Goal: Task Accomplishment & Management: Manage account settings

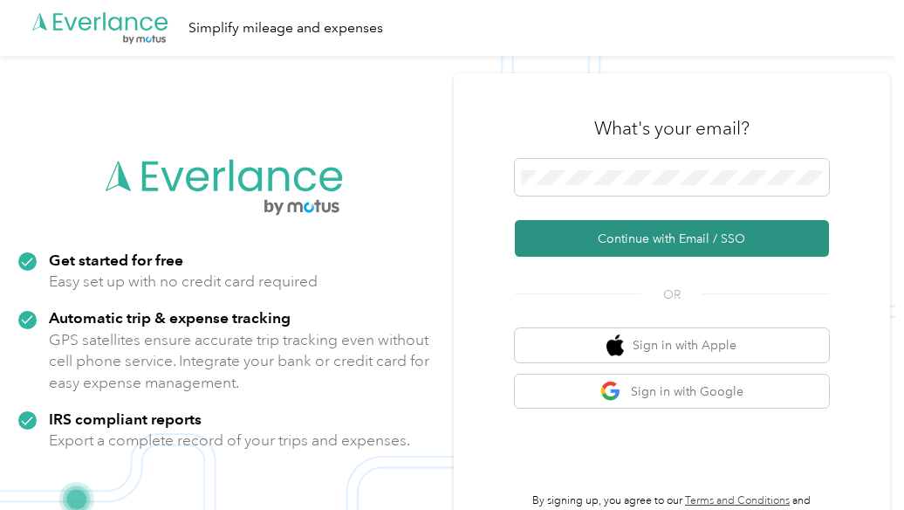
click at [639, 247] on button "Continue with Email / SSO" at bounding box center [672, 238] width 314 height 37
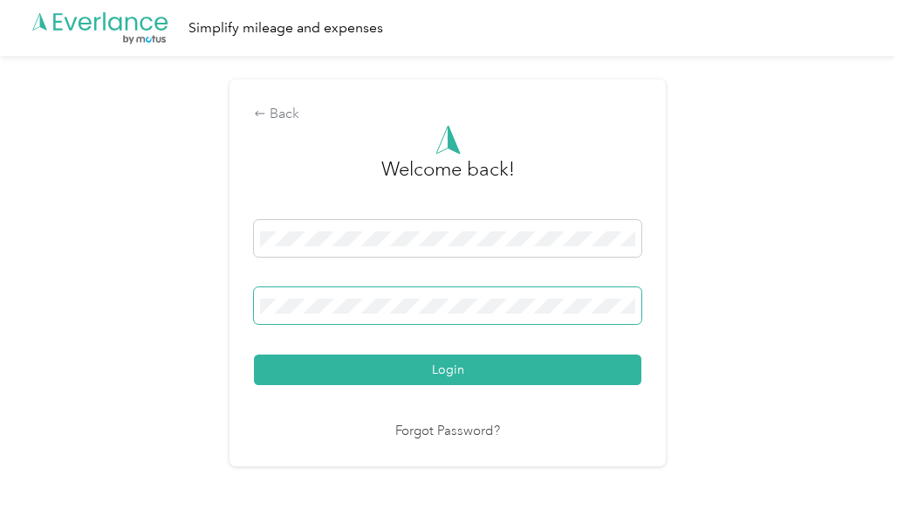
click at [254, 354] on button "Login" at bounding box center [448, 369] width 388 height 31
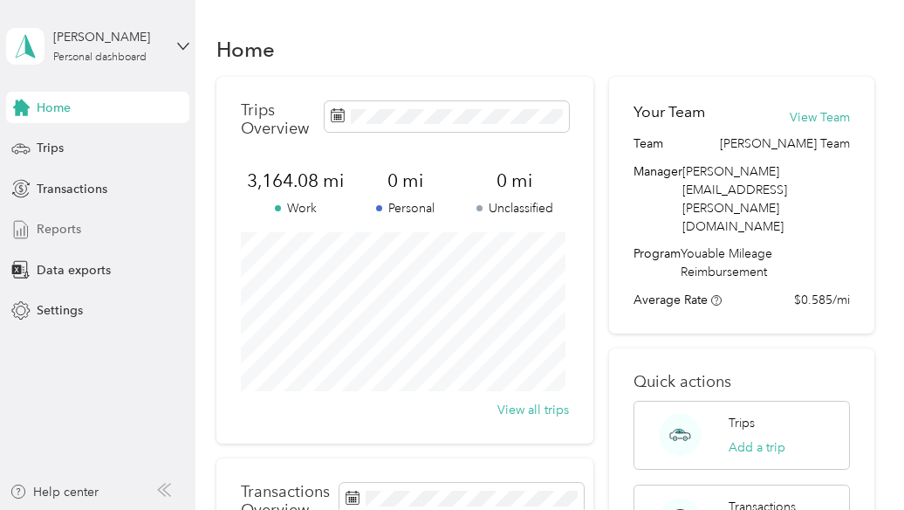
click at [143, 217] on div "Reports" at bounding box center [97, 229] width 183 height 31
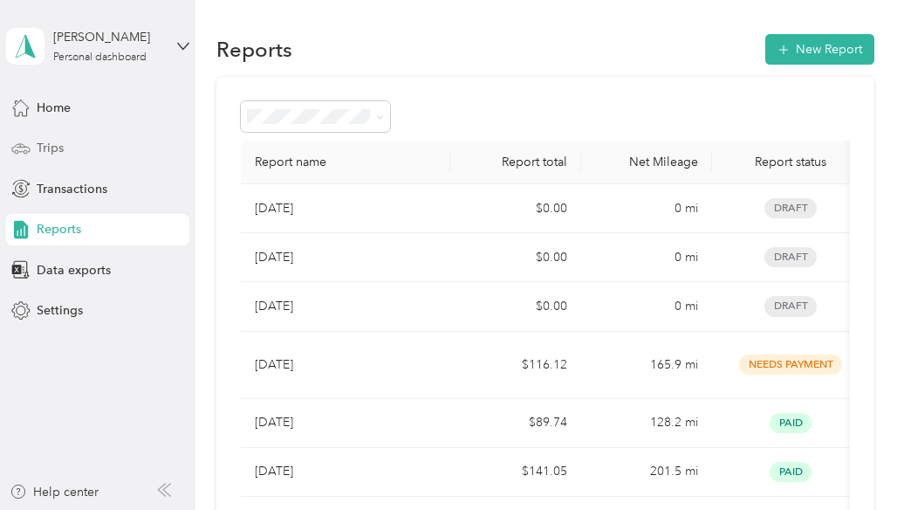
click at [69, 146] on div "Trips" at bounding box center [97, 148] width 183 height 31
